Goal: Transaction & Acquisition: Book appointment/travel/reservation

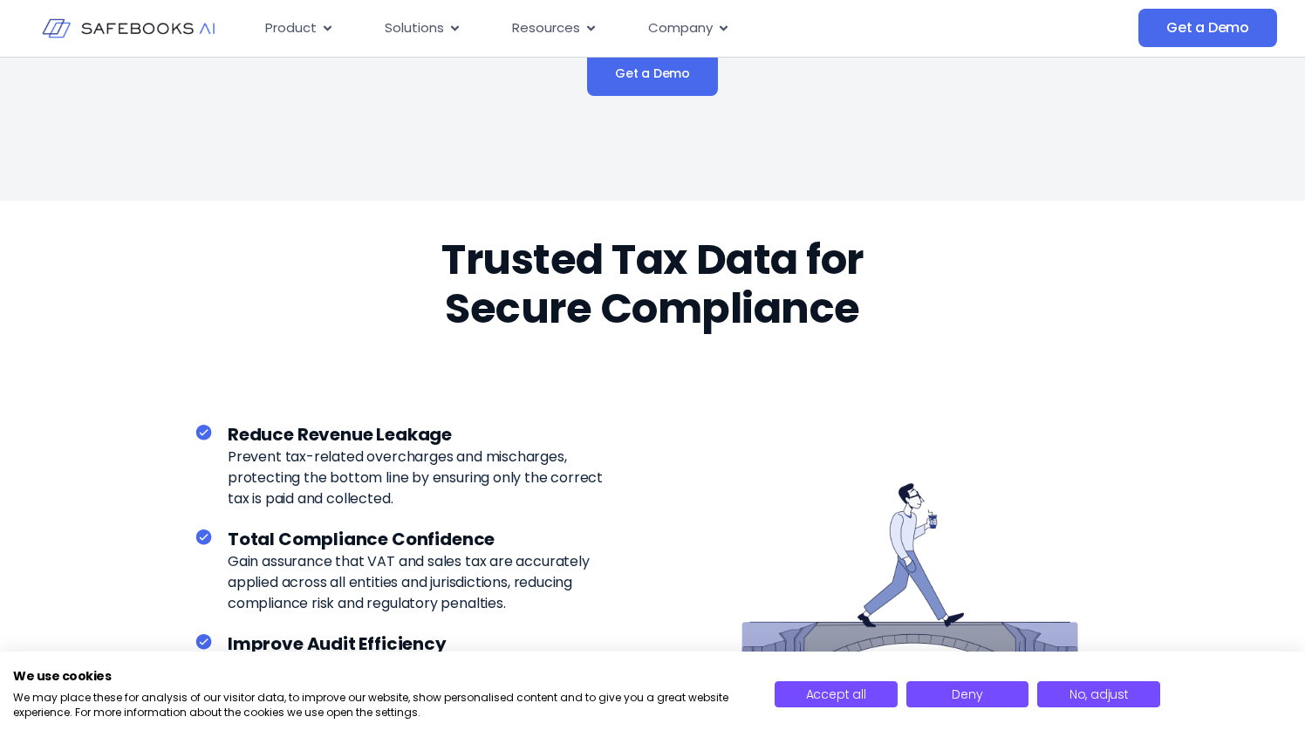
scroll to position [2241, 0]
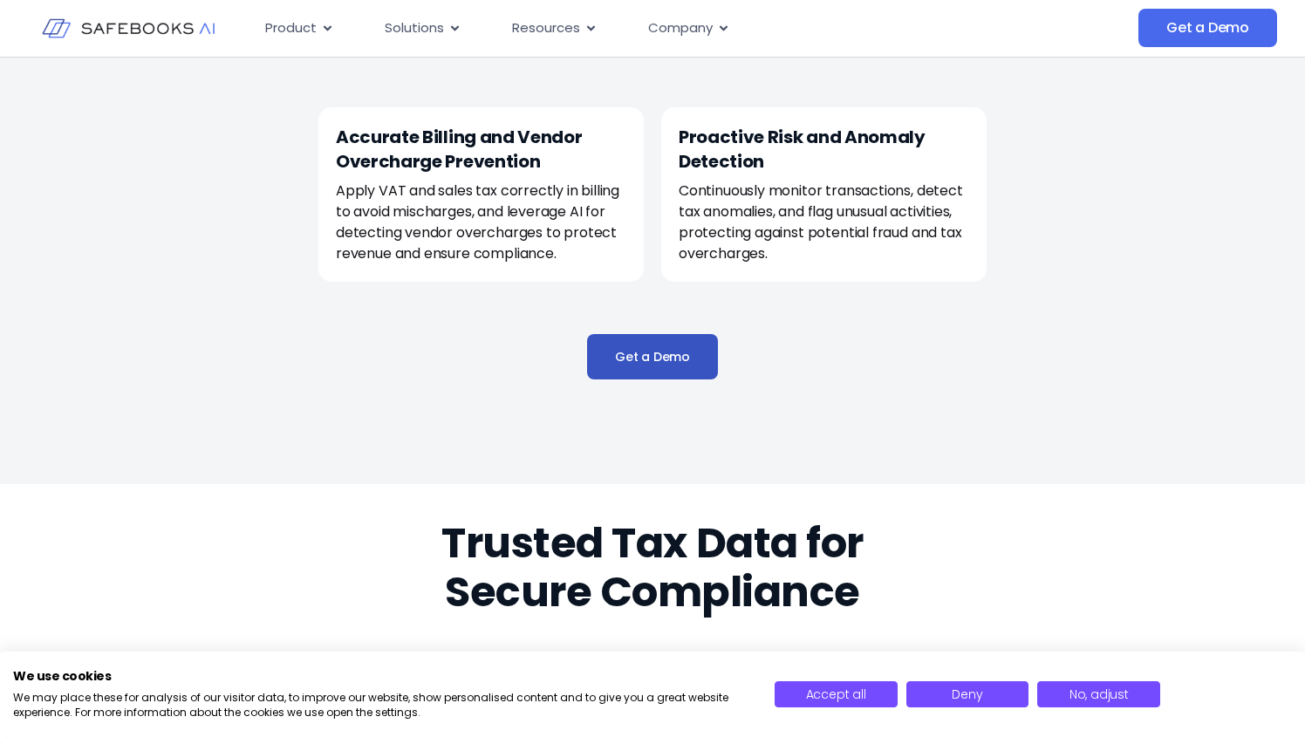
click at [673, 349] on span "Get a Demo" at bounding box center [652, 356] width 75 height 17
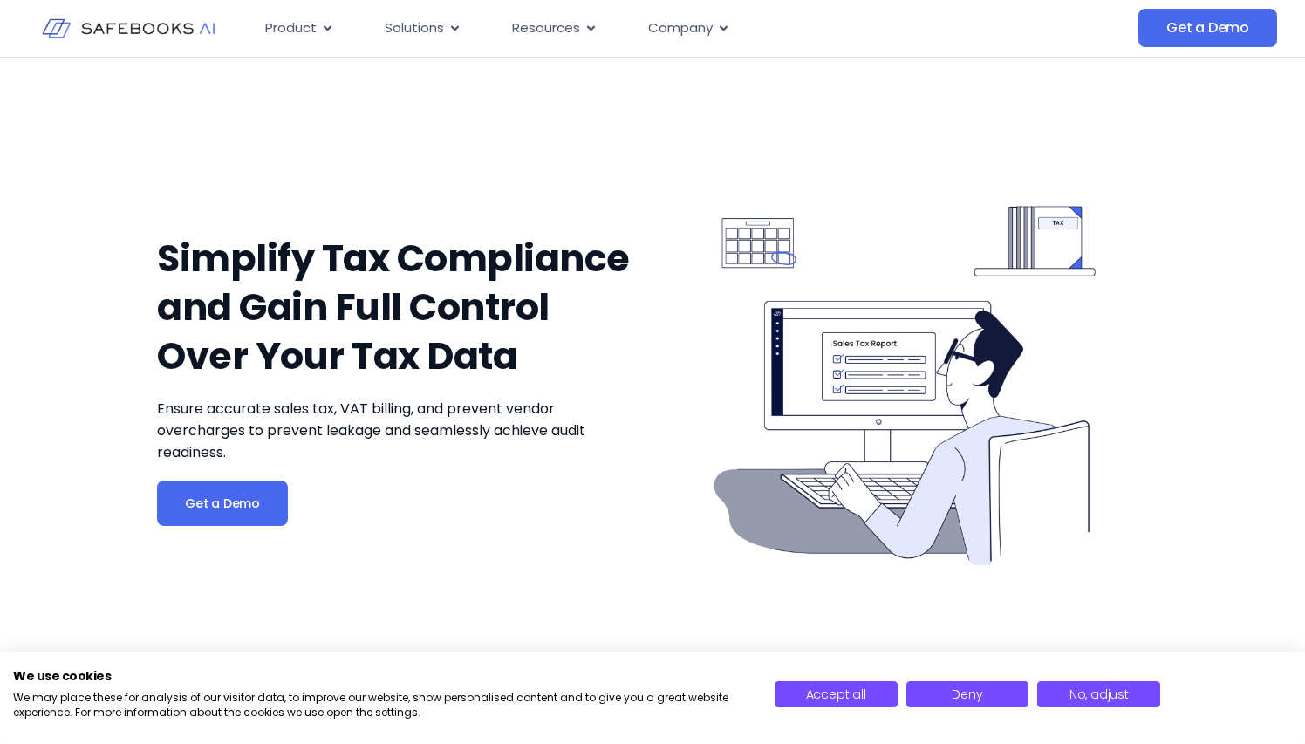
scroll to position [0, 0]
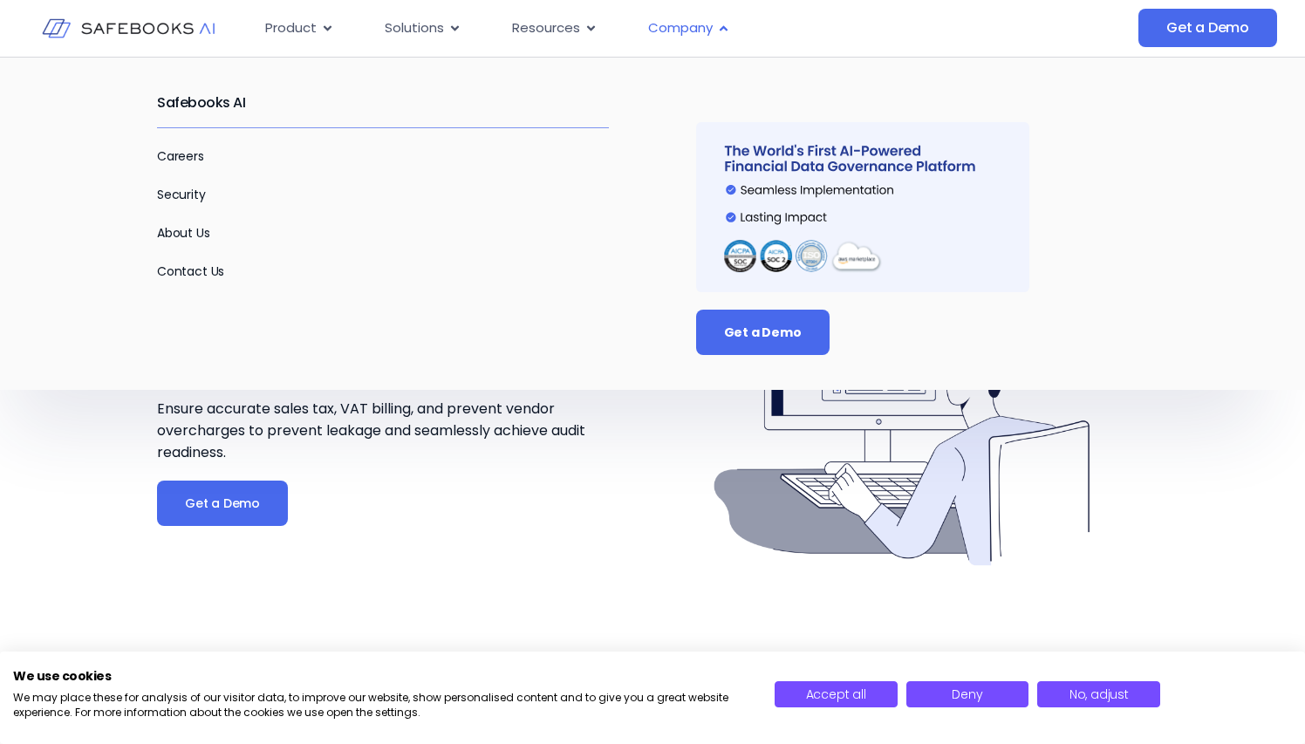
click at [677, 28] on span "Company" at bounding box center [680, 28] width 65 height 20
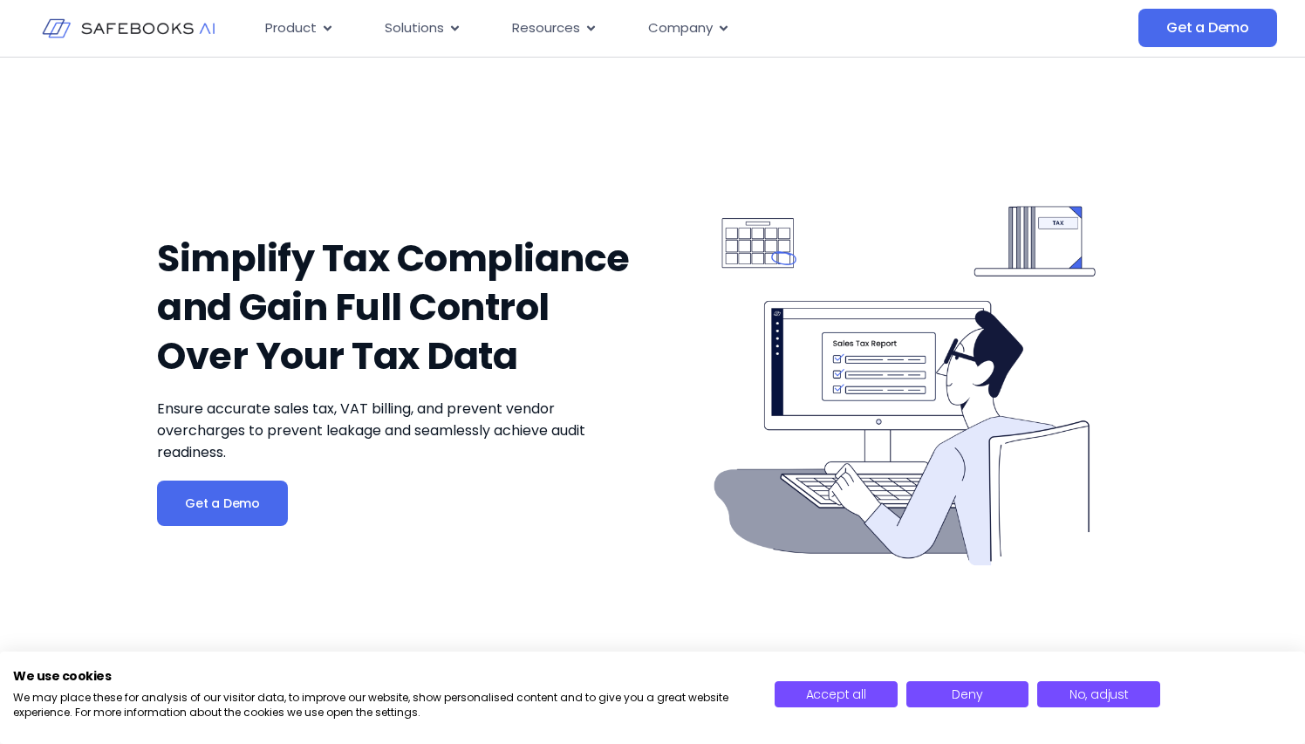
click at [495, 538] on div "Simplify Tax Compliance and Gain Full Control Over Your Tax Data Ensure accurat…" at bounding box center [400, 379] width 487 height 504
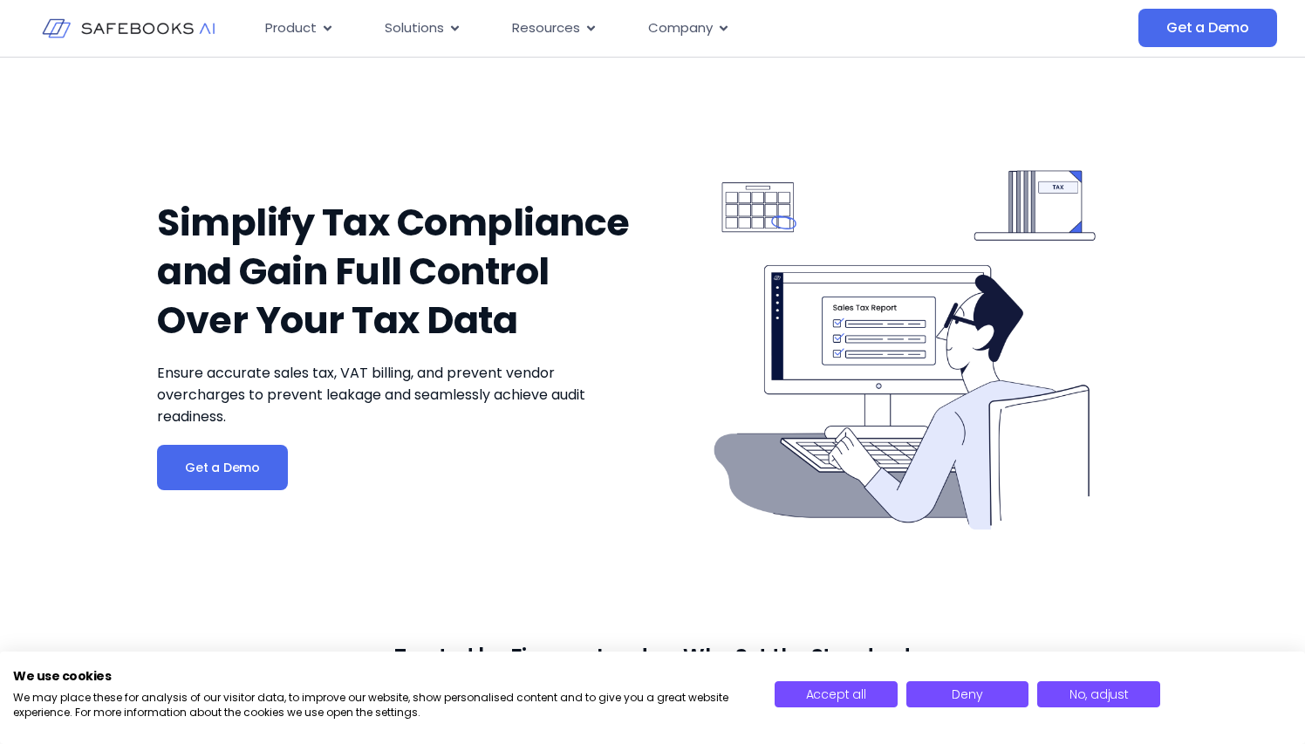
scroll to position [53, 0]
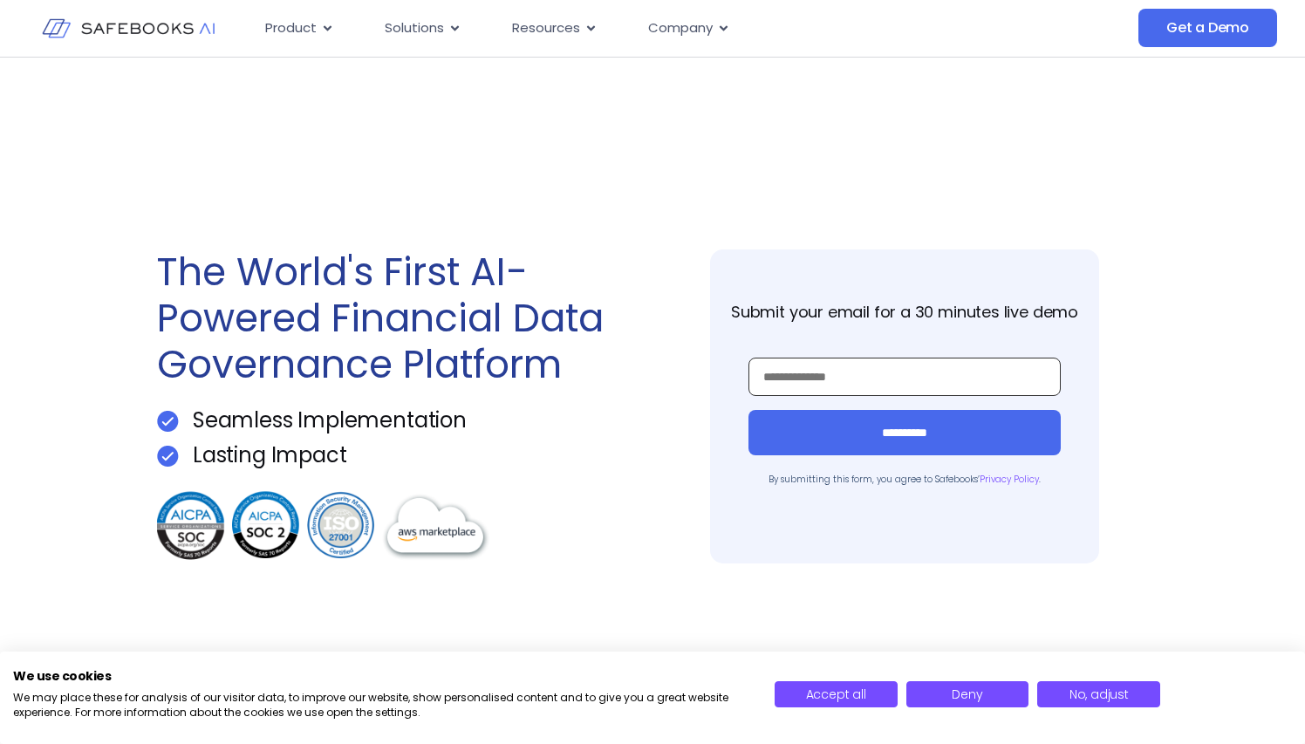
click at [803, 373] on input "Work Email *" at bounding box center [905, 377] width 312 height 38
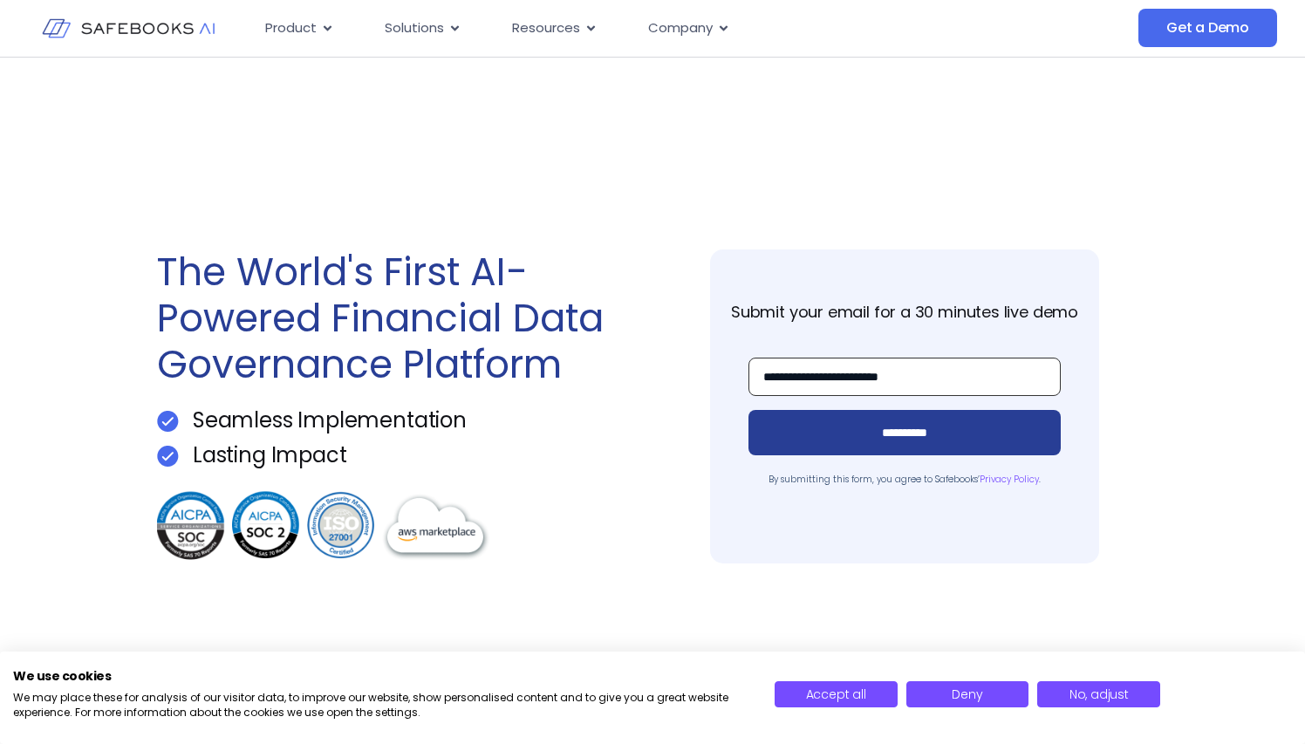
type input "**********"
click at [886, 438] on input "**********" at bounding box center [905, 432] width 312 height 45
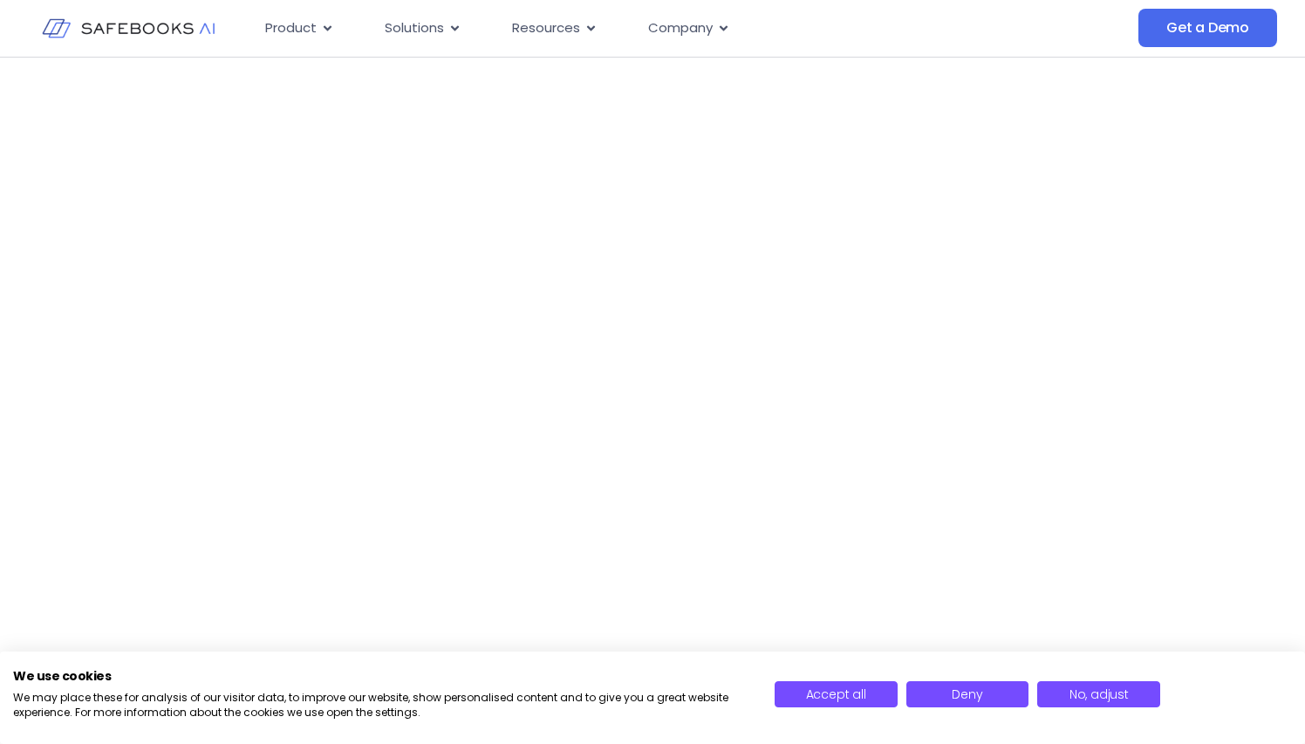
scroll to position [271, 0]
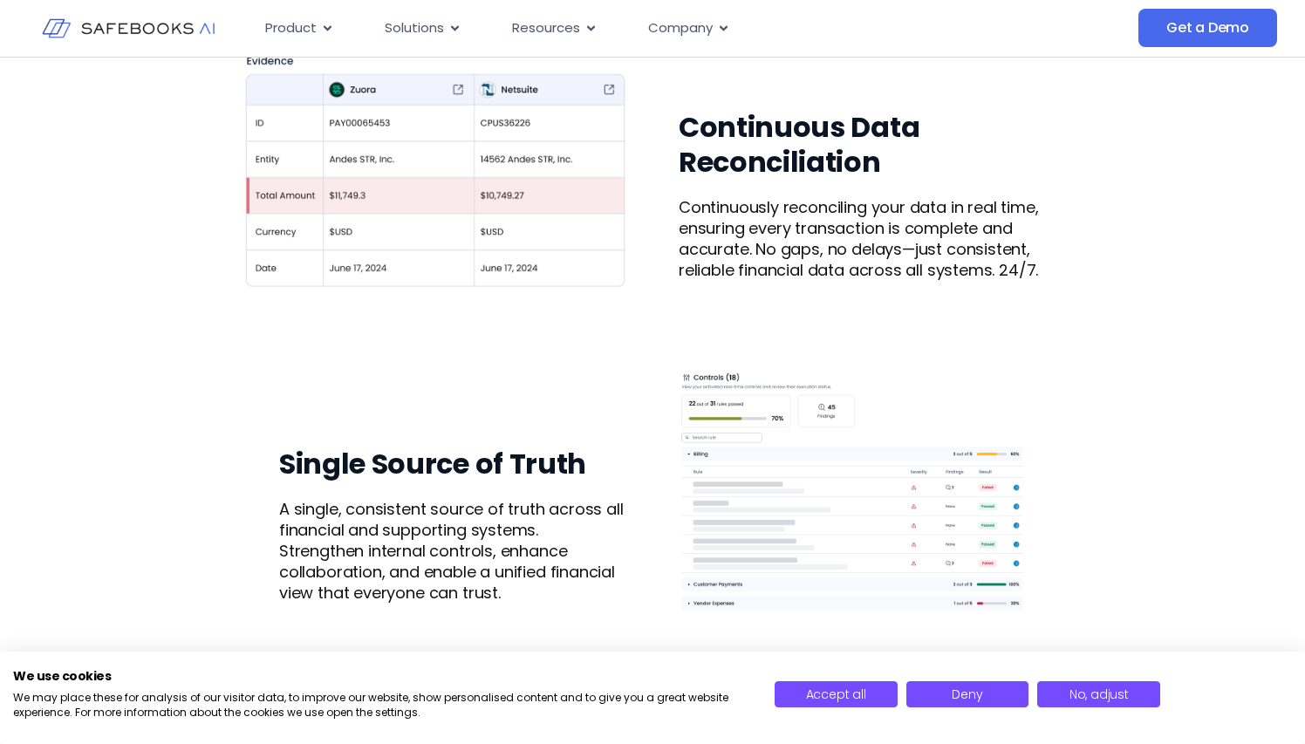
scroll to position [1157, 0]
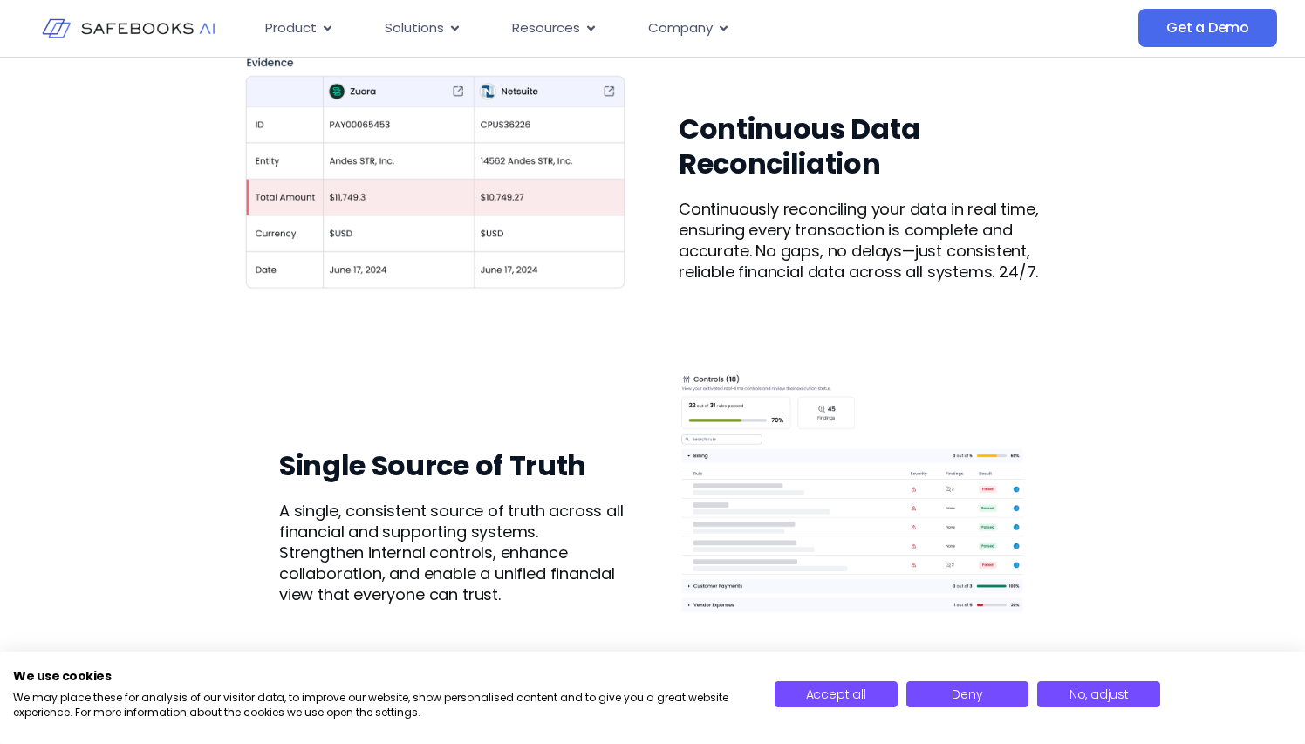
click at [786, 516] on img at bounding box center [852, 500] width 347 height 347
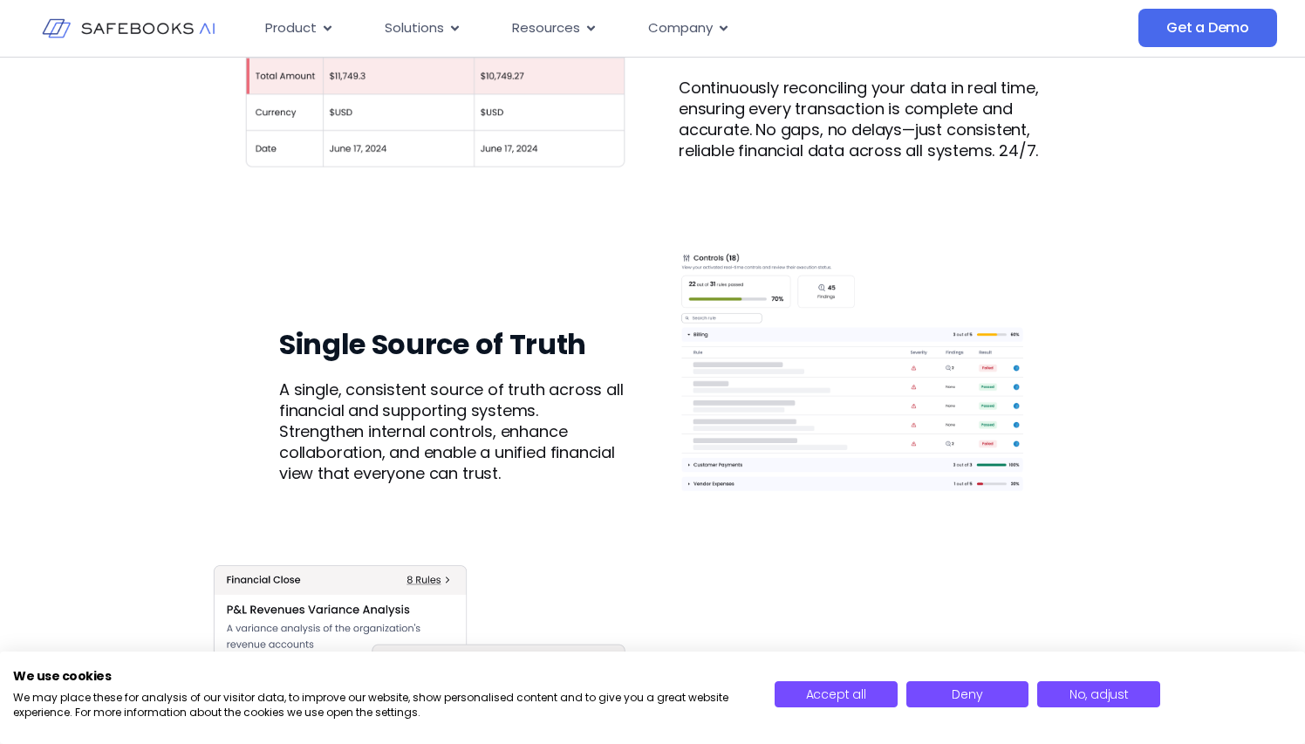
scroll to position [1283, 0]
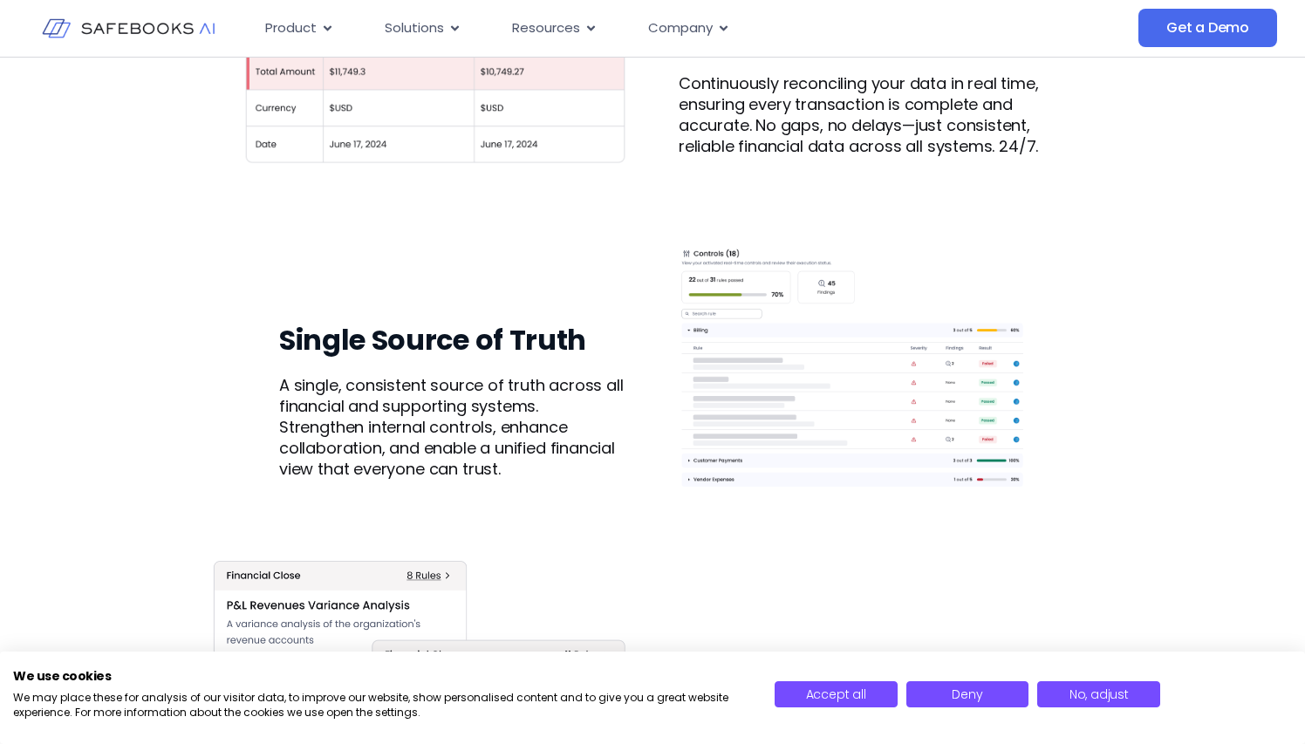
click at [892, 331] on img at bounding box center [852, 375] width 347 height 347
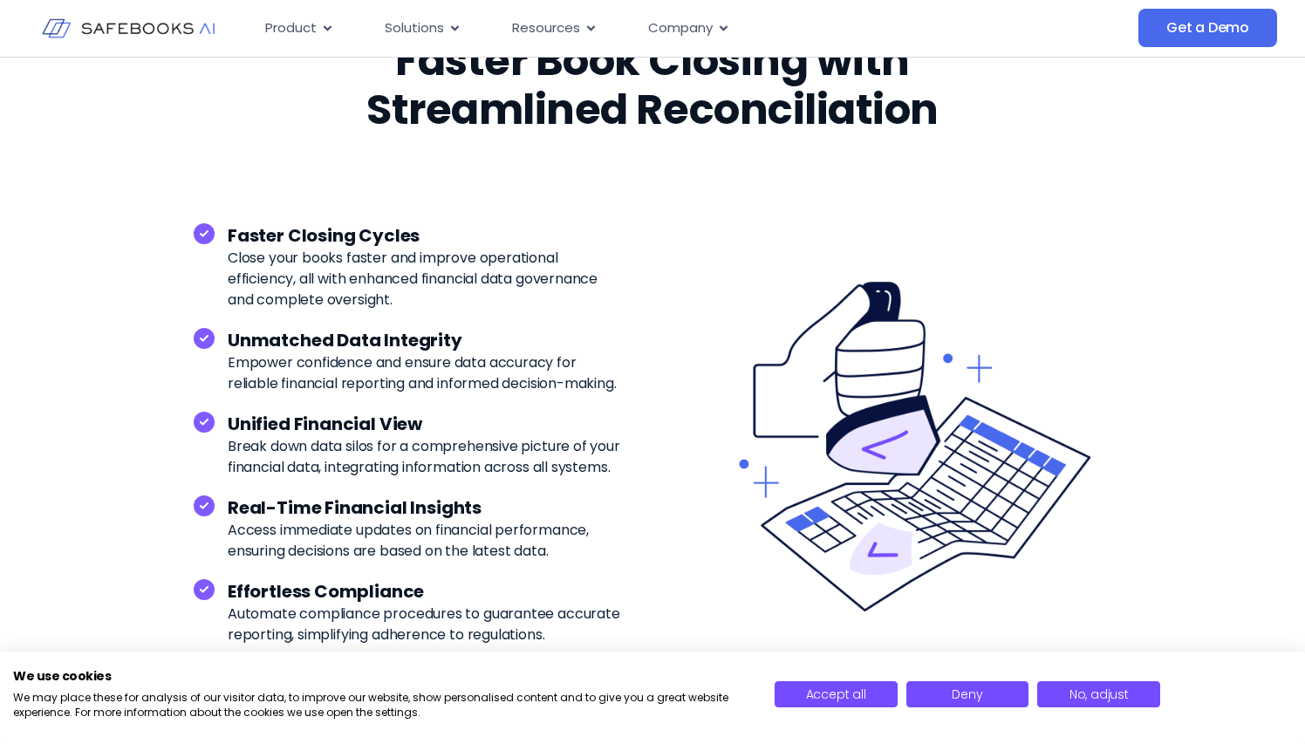
scroll to position [2845, 0]
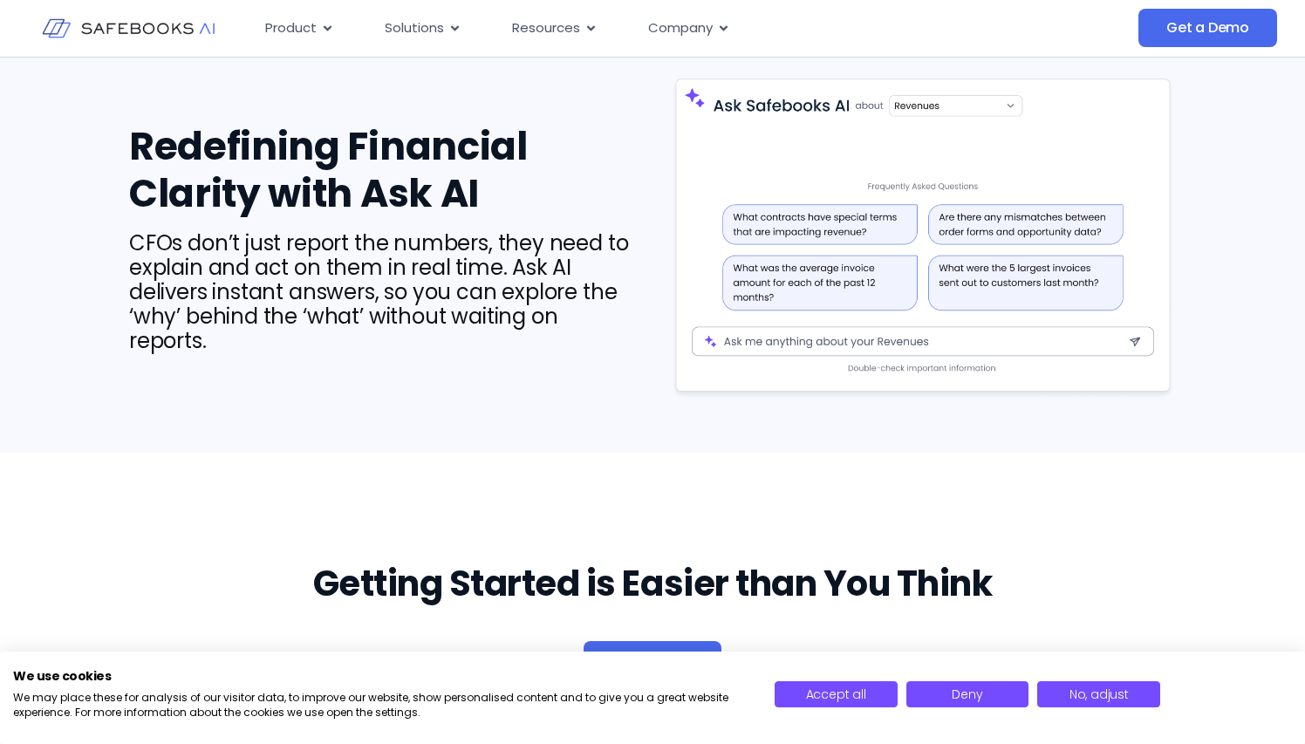
scroll to position [1915, 0]
